Goal: Information Seeking & Learning: Find specific fact

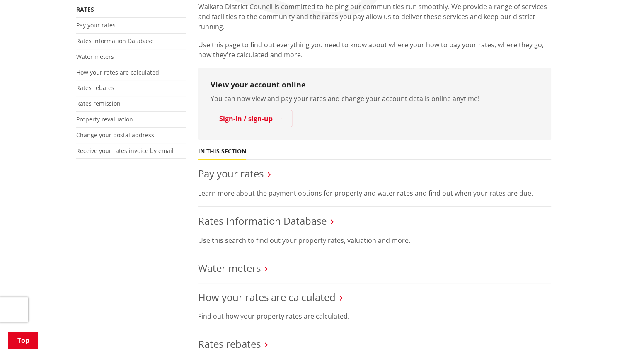
click at [265, 219] on link "Rates Information Database" at bounding box center [262, 221] width 128 height 14
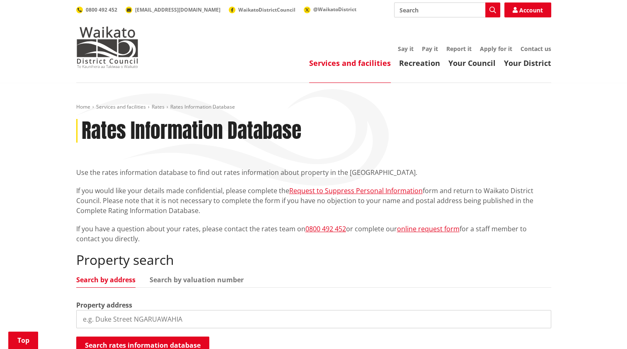
scroll to position [207, 0]
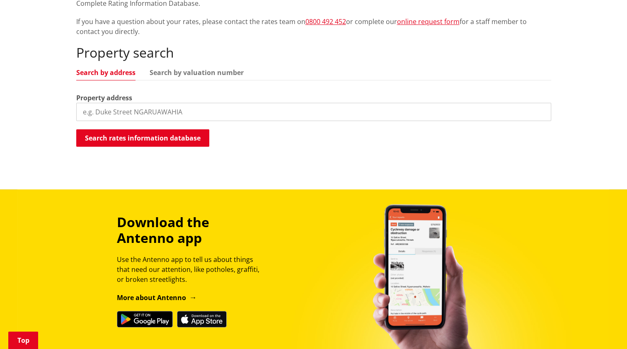
click at [150, 110] on input "search" at bounding box center [313, 112] width 475 height 18
type input "[STREET_ADDRESS]"
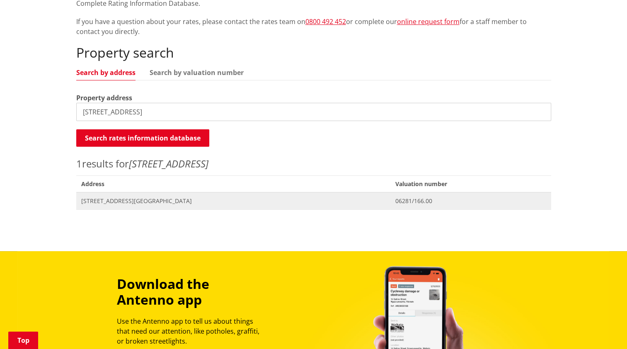
click at [135, 201] on span "[STREET_ADDRESS][GEOGRAPHIC_DATA]" at bounding box center [233, 201] width 304 height 8
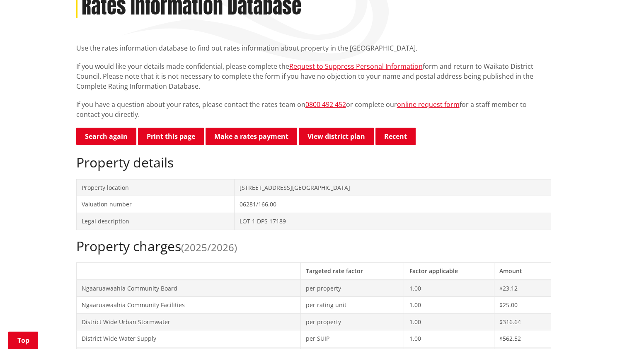
scroll to position [207, 0]
